Goal: Check status: Check status

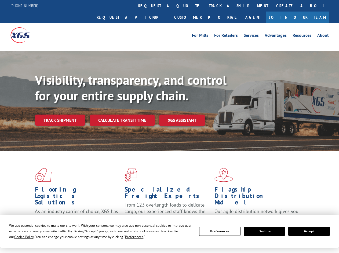
click at [169, 126] on div "Visibility, transparency, and control for your entire supply chain. Track shipm…" at bounding box center [187, 109] width 304 height 75
click at [19, 237] on span "Cookie Policy" at bounding box center [24, 236] width 20 height 5
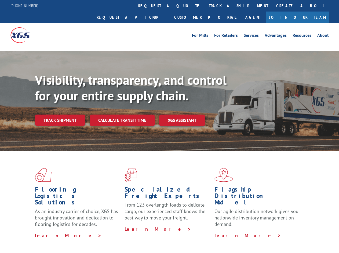
click at [129, 237] on div "Flooring Logistics Solutions As an industry carrier of choice, XGS has brought …" at bounding box center [169, 205] width 339 height 108
click at [220, 231] on div "Flooring Logistics Solutions As an industry carrier of choice, XGS has brought …" at bounding box center [169, 203] width 339 height 105
click at [264, 231] on div "Flooring Logistics Solutions As an industry carrier of choice, XGS has brought …" at bounding box center [169, 203] width 339 height 105
click at [309, 231] on div "Flooring Logistics Solutions As an industry carrier of choice, XGS has brought …" at bounding box center [169, 203] width 339 height 105
click at [169, 126] on div "Visibility, transparency, and control for your entire supply chain. Track shipm…" at bounding box center [187, 109] width 304 height 75
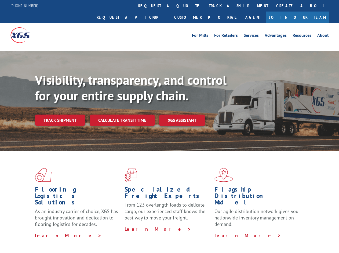
click at [205, 6] on link "track a shipment" at bounding box center [238, 6] width 67 height 12
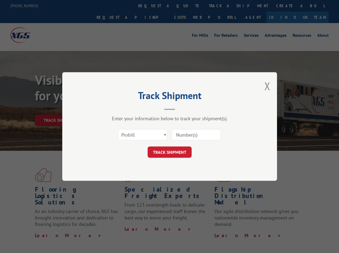
click at [187, 6] on div "Track Shipment Enter your information below to track your shipment(s). Select c…" at bounding box center [169, 126] width 339 height 253
click at [221, 6] on div "Track Shipment Enter your information below to track your shipment(s). Select c…" at bounding box center [169, 126] width 339 height 253
